Goal: Information Seeking & Learning: Learn about a topic

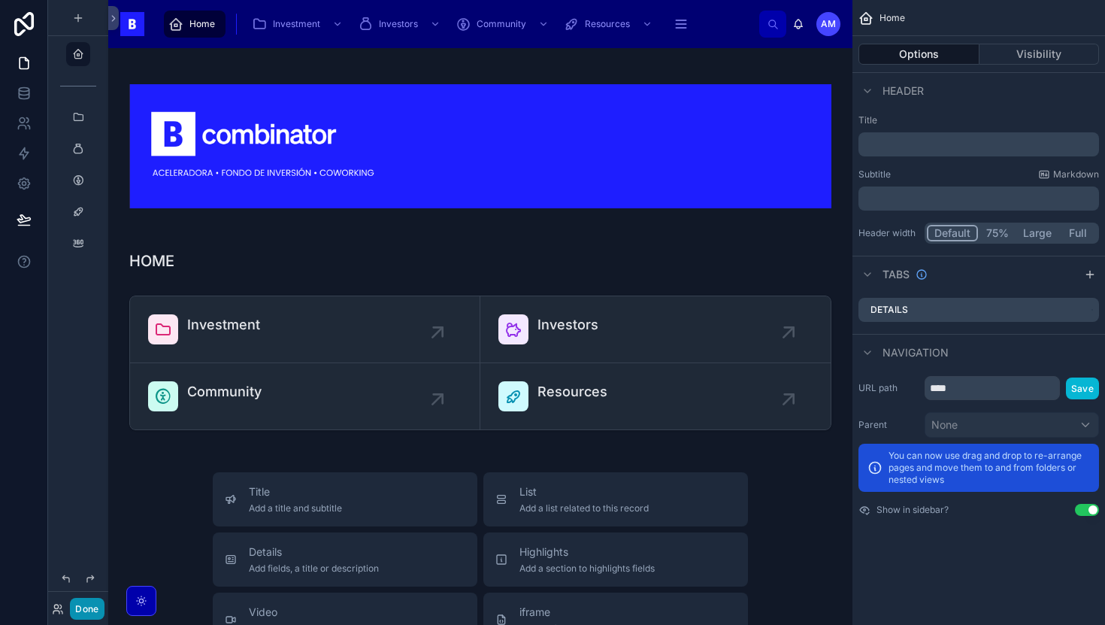
click at [72, 610] on button "Done" at bounding box center [87, 608] width 34 height 22
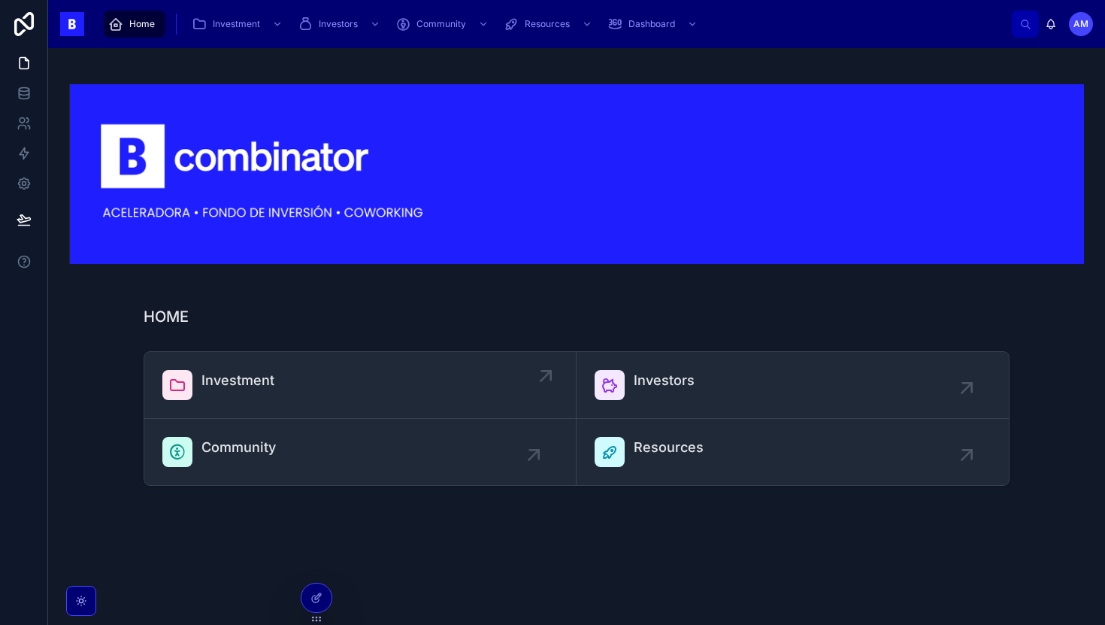
click at [289, 370] on div "Investment" at bounding box center [359, 385] width 395 height 30
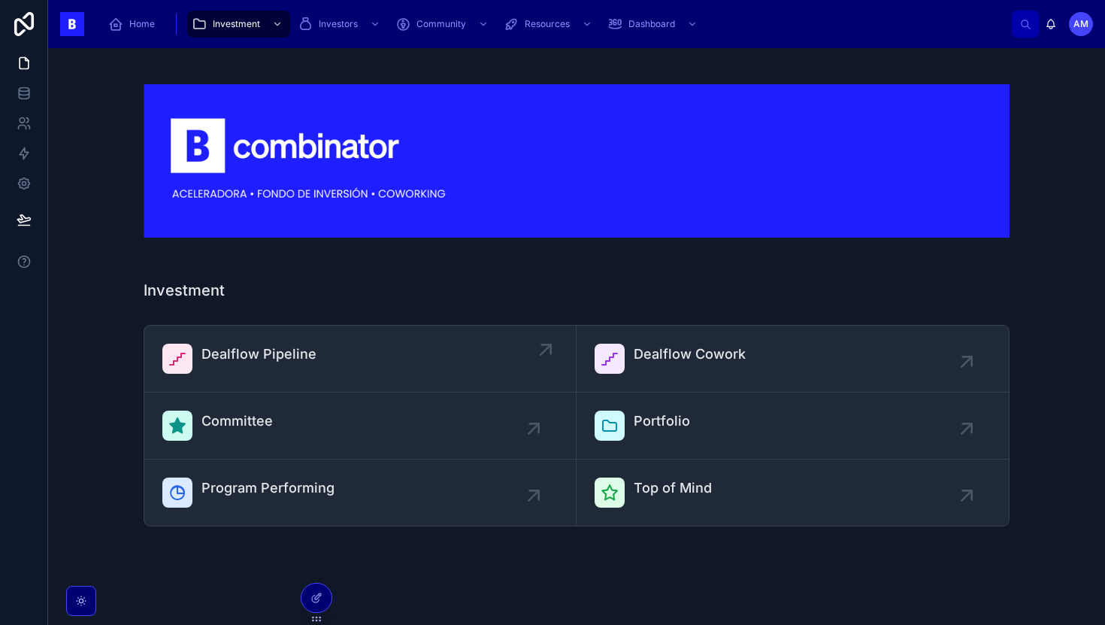
click at [391, 369] on div "Dealflow Pipeline" at bounding box center [359, 358] width 395 height 30
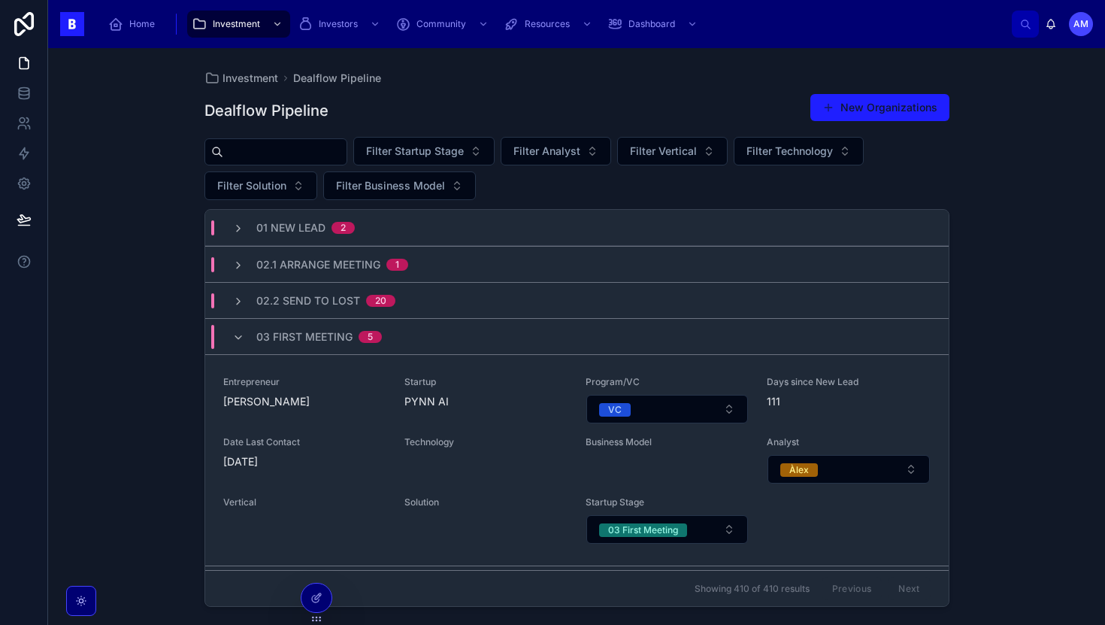
click at [334, 158] on input "text" at bounding box center [284, 151] width 123 height 21
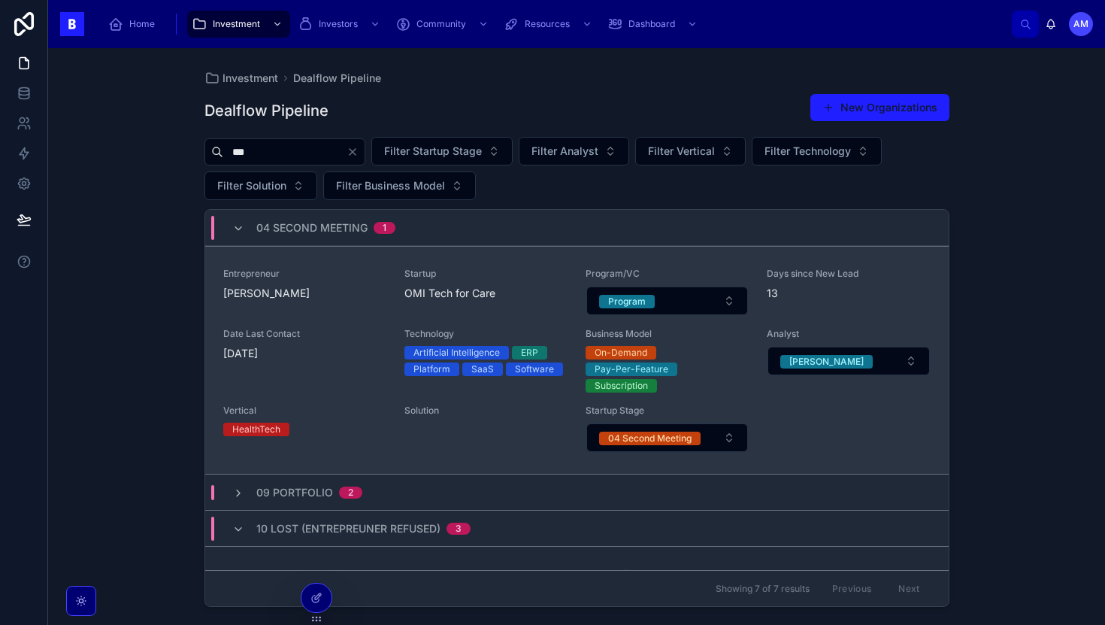
type input "***"
click at [378, 292] on span "[PERSON_NAME]" at bounding box center [304, 293] width 163 height 15
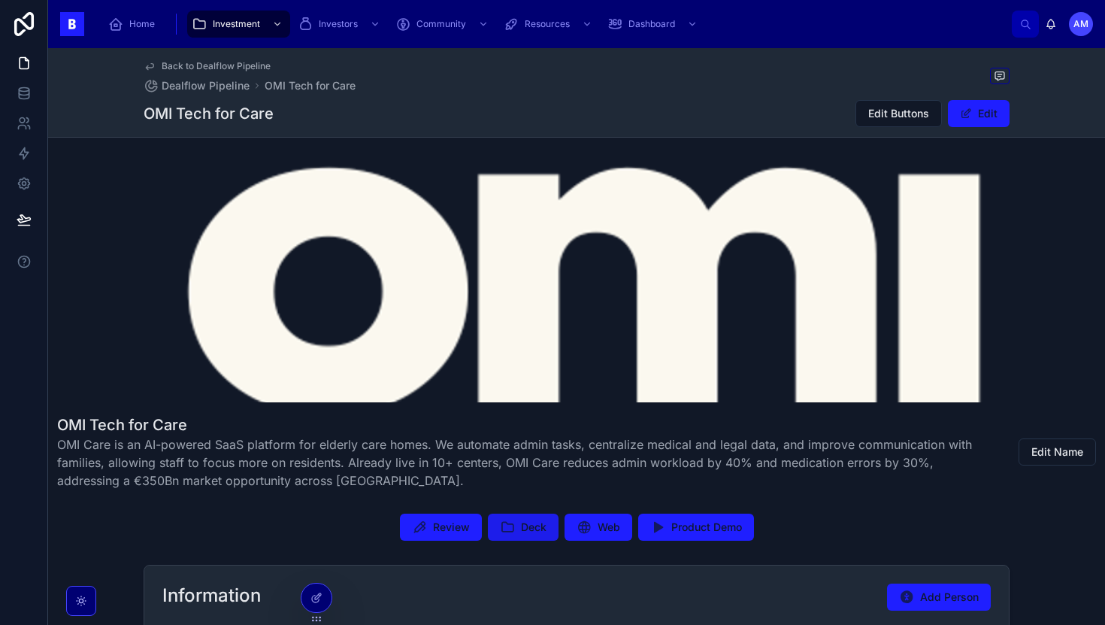
click at [507, 528] on icon at bounding box center [507, 526] width 15 height 15
click at [454, 525] on span "Review" at bounding box center [451, 526] width 37 height 15
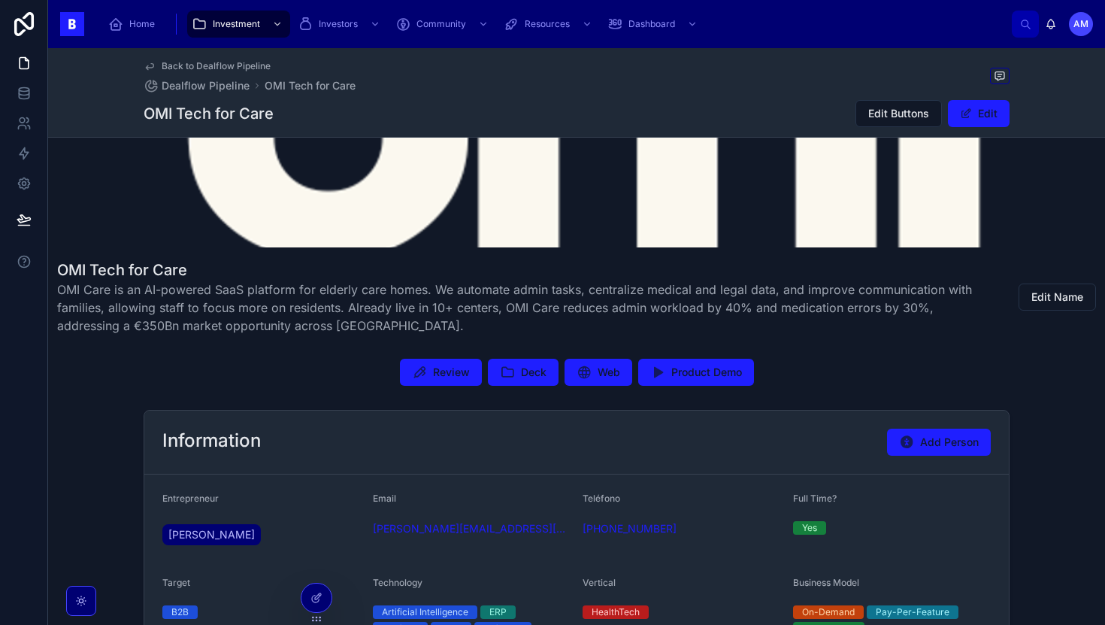
scroll to position [224, 0]
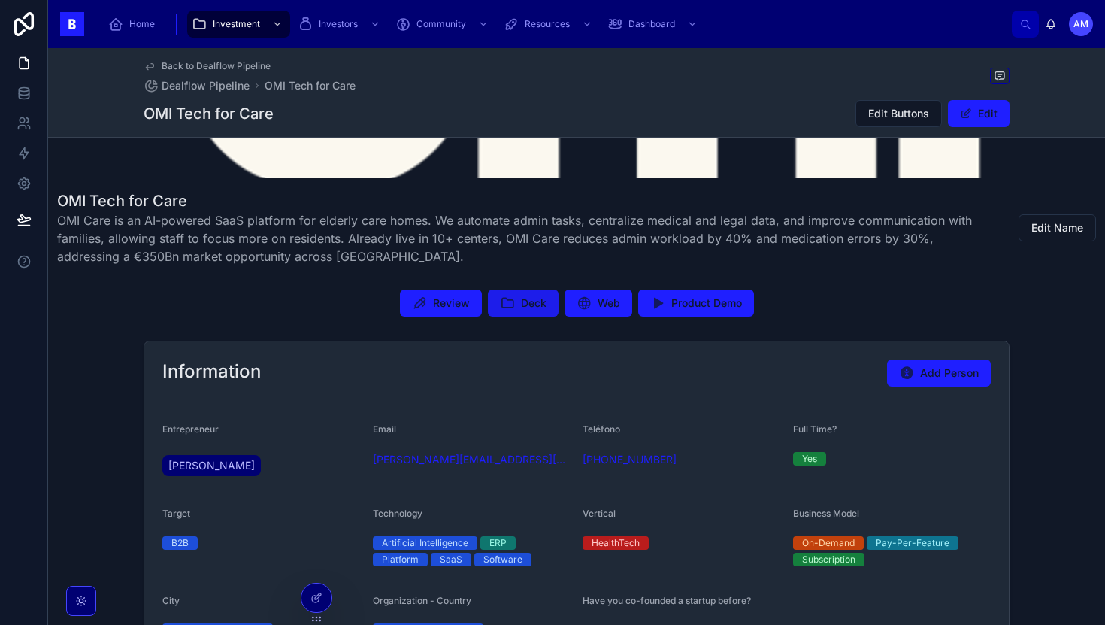
click at [505, 296] on icon at bounding box center [507, 302] width 15 height 15
click at [227, 464] on span "[PERSON_NAME]" at bounding box center [211, 465] width 86 height 15
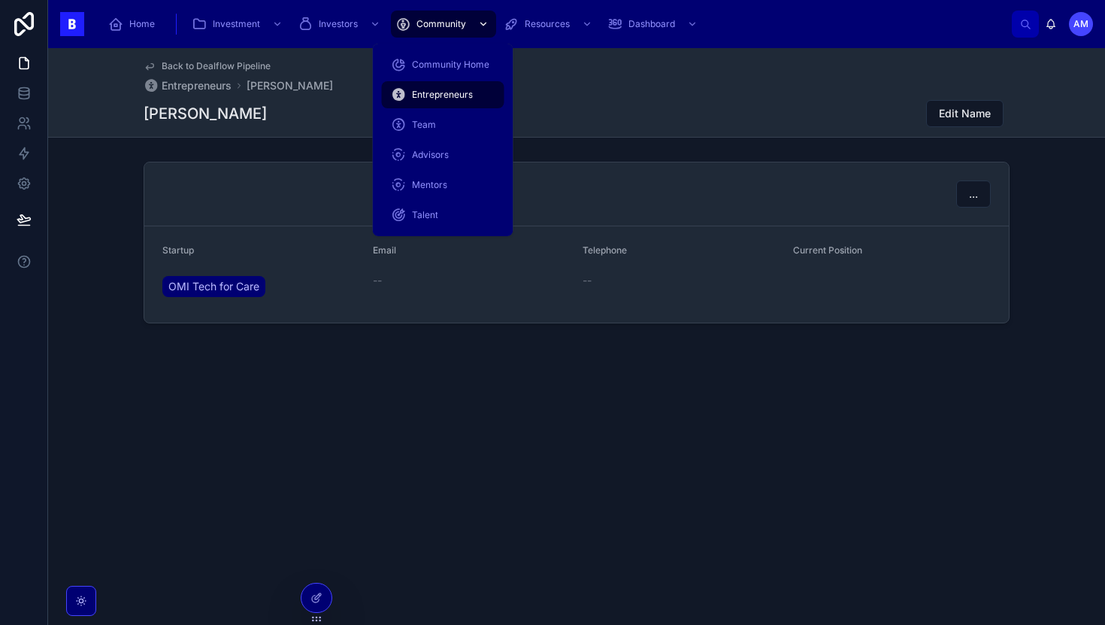
click at [425, 23] on span "Community" at bounding box center [441, 24] width 50 height 12
